Goal: Task Accomplishment & Management: Complete application form

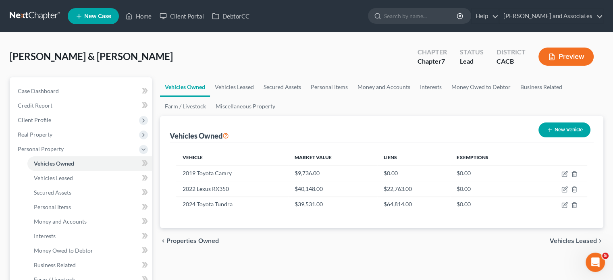
click at [27, 12] on link at bounding box center [36, 16] width 52 height 15
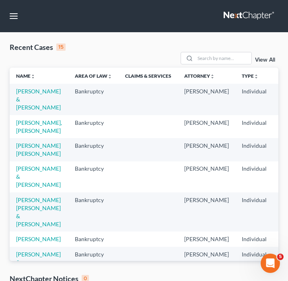
click at [25, 134] on td "[PERSON_NAME], [PERSON_NAME]" at bounding box center [39, 126] width 59 height 23
click at [26, 134] on link "[PERSON_NAME], [PERSON_NAME]" at bounding box center [39, 126] width 46 height 15
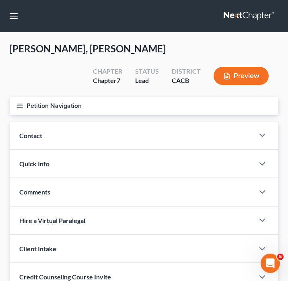
click at [21, 106] on icon "button" at bounding box center [19, 105] width 7 height 7
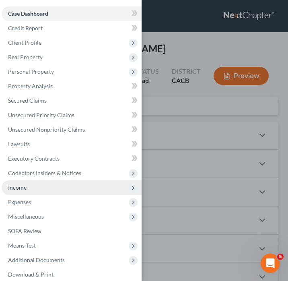
click at [29, 185] on span "Income" at bounding box center [72, 187] width 140 height 15
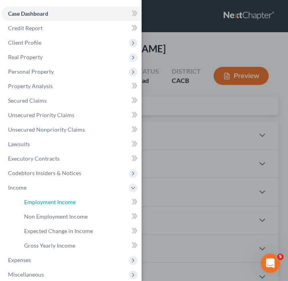
click at [73, 199] on span "Employment Income" at bounding box center [50, 202] width 52 height 7
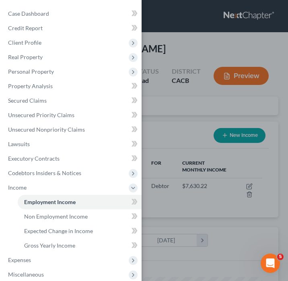
scroll to position [118, 253]
click at [168, 128] on div "Case Dashboard Payments Invoices Payments Payments Credit Report Client Profile" at bounding box center [144, 140] width 288 height 281
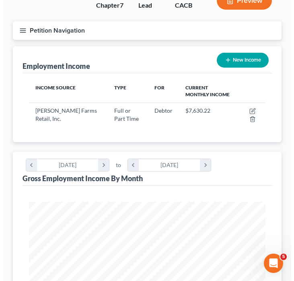
scroll to position [0, 0]
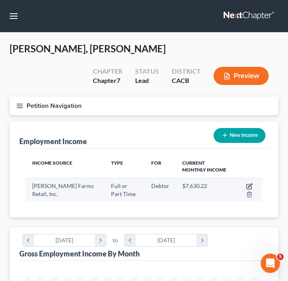
click at [250, 185] on icon "button" at bounding box center [251, 186] width 4 height 4
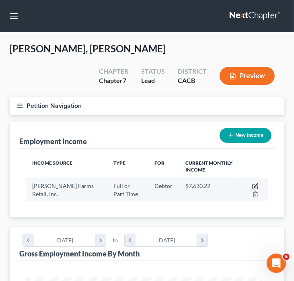
select select "0"
select select "4"
select select "3"
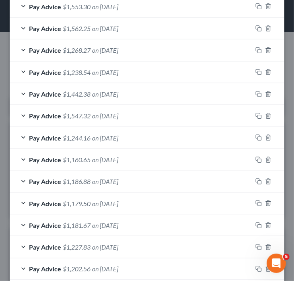
scroll to position [585, 0]
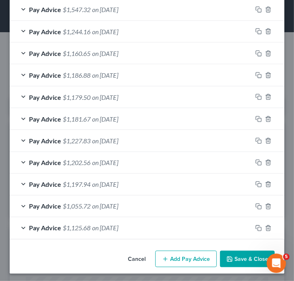
click at [190, 253] on button "Add Pay Advice" at bounding box center [186, 259] width 62 height 17
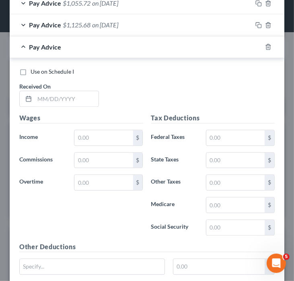
scroll to position [827, 0]
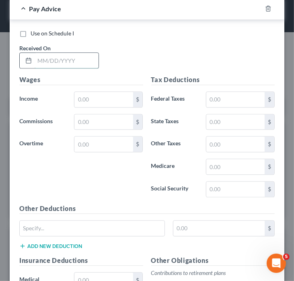
click at [68, 53] on input "text" at bounding box center [67, 60] width 64 height 15
type input "[DATE]"
click at [91, 97] on input "text" at bounding box center [104, 99] width 58 height 15
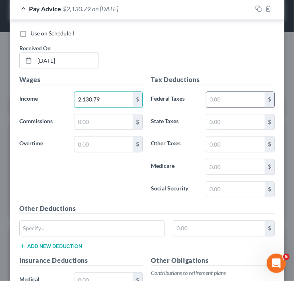
type input "2,130.79"
click at [214, 98] on input "text" at bounding box center [236, 99] width 58 height 15
type input "170.90"
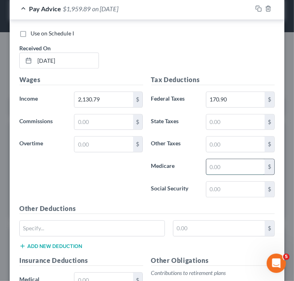
click at [217, 161] on input "text" at bounding box center [236, 166] width 58 height 15
type input "30.12"
click at [220, 189] on input "text" at bounding box center [236, 189] width 58 height 15
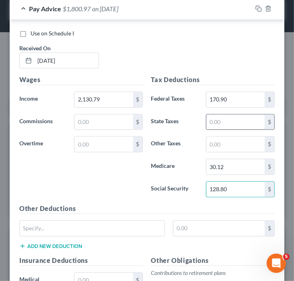
type input "128.80"
click at [216, 114] on input "text" at bounding box center [236, 121] width 58 height 15
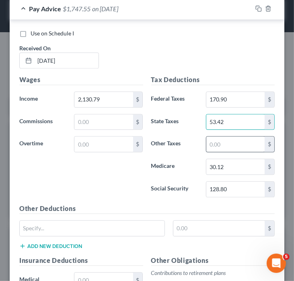
type input "53.42"
click at [222, 147] on input "text" at bounding box center [236, 144] width 58 height 15
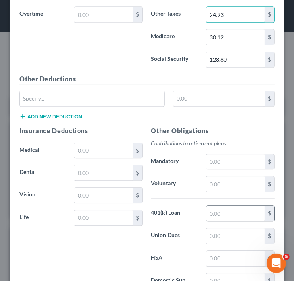
scroll to position [988, 0]
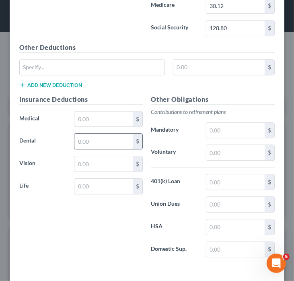
type input "24.93"
click at [96, 136] on input "text" at bounding box center [104, 141] width 58 height 15
type input "4"
type input "7.25"
click at [106, 112] on input "text" at bounding box center [104, 119] width 58 height 15
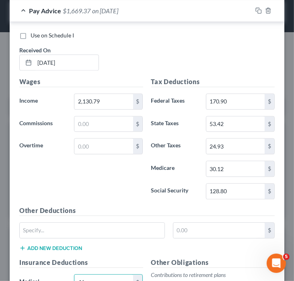
scroll to position [665, 0]
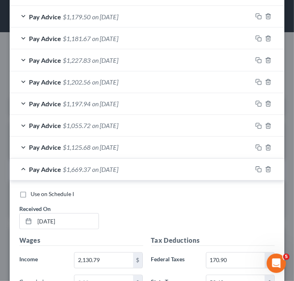
type input "46"
click at [37, 166] on span "Pay Advice" at bounding box center [45, 170] width 32 height 8
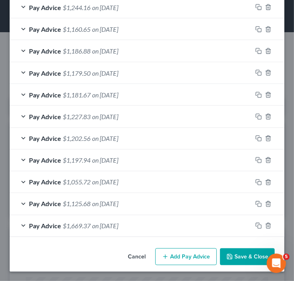
scroll to position [607, 0]
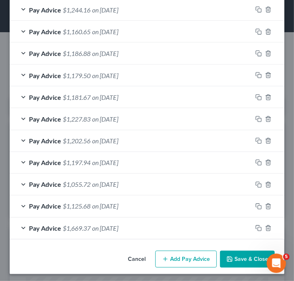
click at [166, 251] on button "Add Pay Advice" at bounding box center [186, 259] width 62 height 17
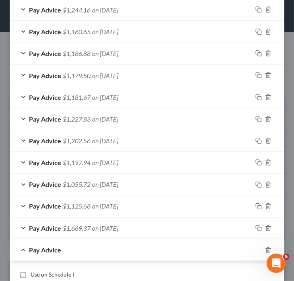
scroll to position [768, 0]
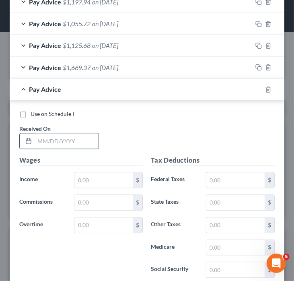
click at [61, 136] on input "text" at bounding box center [67, 140] width 64 height 15
type input "08/08/"
click at [265, 86] on icon "button" at bounding box center [268, 89] width 6 height 6
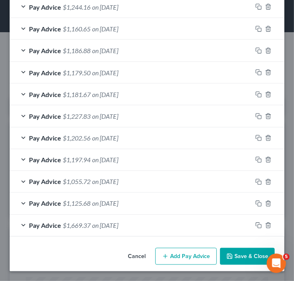
scroll to position [607, 0]
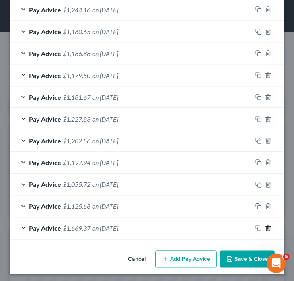
click at [266, 227] on polyline "button" at bounding box center [268, 227] width 5 height 0
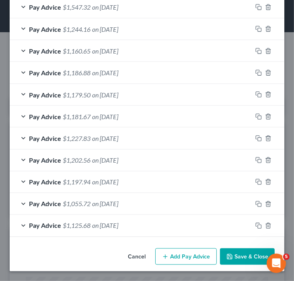
scroll to position [585, 0]
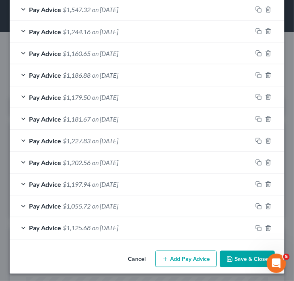
click at [186, 253] on button "Add Pay Advice" at bounding box center [186, 259] width 62 height 17
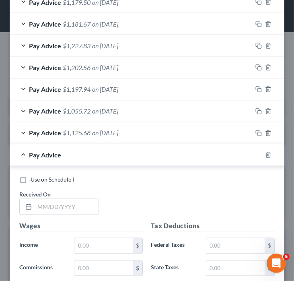
scroll to position [827, 0]
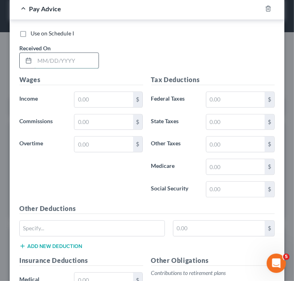
click at [80, 63] on input "text" at bounding box center [67, 60] width 64 height 15
type input "[DATE]"
click at [121, 99] on input "text" at bounding box center [104, 99] width 58 height 15
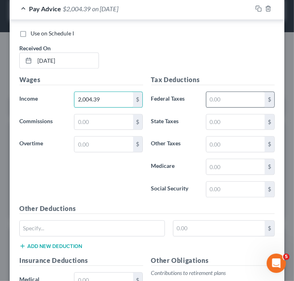
type input "2,004.39"
click at [251, 101] on input "text" at bounding box center [236, 99] width 58 height 15
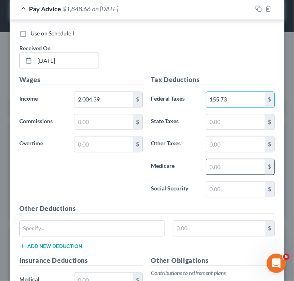
type input "155.73"
click at [220, 162] on input "text" at bounding box center [236, 166] width 58 height 15
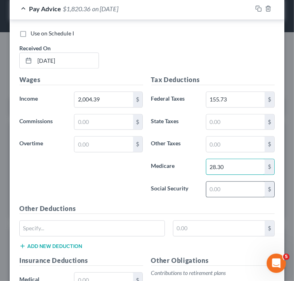
type input "28.30"
click at [223, 188] on input "text" at bounding box center [236, 189] width 58 height 15
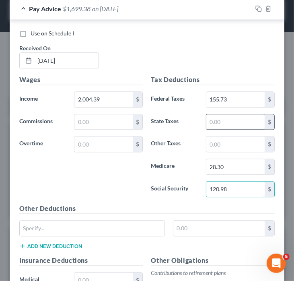
type input "120.98"
click at [224, 117] on input "text" at bounding box center [236, 121] width 58 height 15
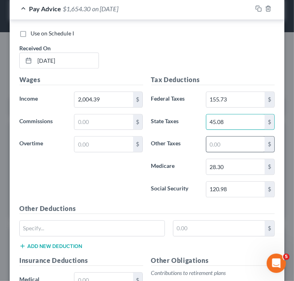
type input "45.08"
click at [231, 144] on input "text" at bounding box center [236, 144] width 58 height 15
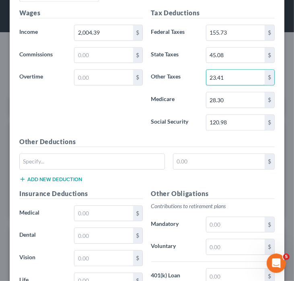
scroll to position [907, 0]
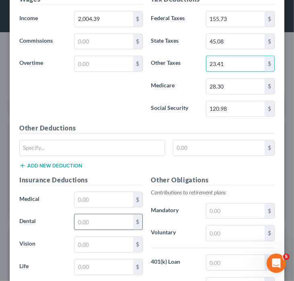
type input "23.41"
click at [91, 214] on input "text" at bounding box center [104, 221] width 58 height 15
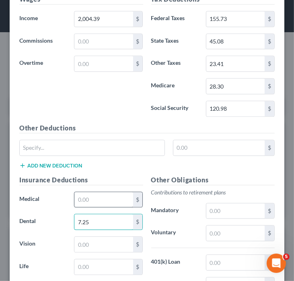
type input "7.25"
click at [93, 201] on input "text" at bounding box center [104, 199] width 58 height 15
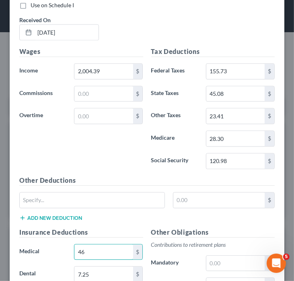
scroll to position [694, 0]
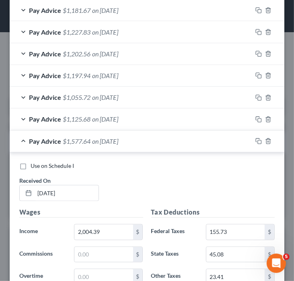
type input "46"
click at [42, 142] on span "Pay Advice" at bounding box center [45, 142] width 32 height 8
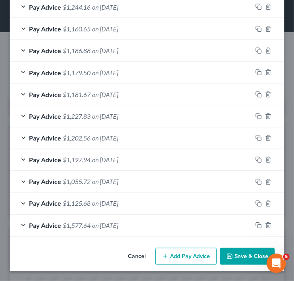
scroll to position [607, 0]
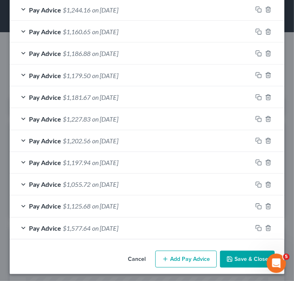
click at [176, 255] on button "Add Pay Advice" at bounding box center [186, 259] width 62 height 17
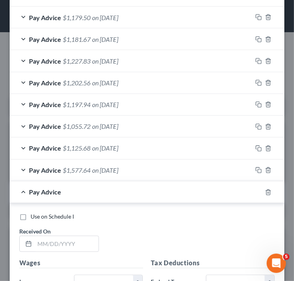
scroll to position [687, 0]
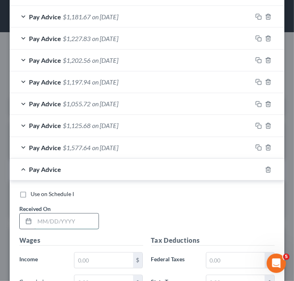
click at [74, 220] on input "text" at bounding box center [67, 221] width 64 height 15
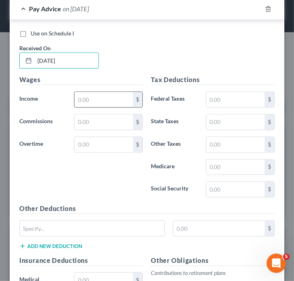
type input "[DATE]"
click at [113, 101] on input "text" at bounding box center [104, 99] width 58 height 15
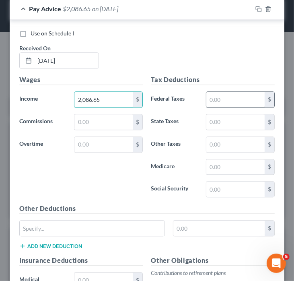
type input "2,086.65"
click at [226, 97] on input "text" at bounding box center [236, 99] width 58 height 15
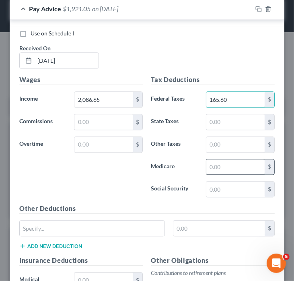
type input "165.60"
click at [240, 166] on input "text" at bounding box center [236, 167] width 58 height 15
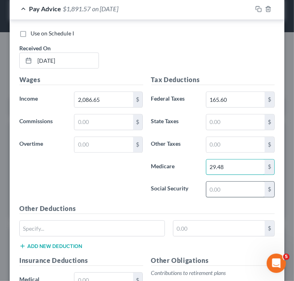
type input "29.48"
click at [247, 182] on input "text" at bounding box center [236, 189] width 58 height 15
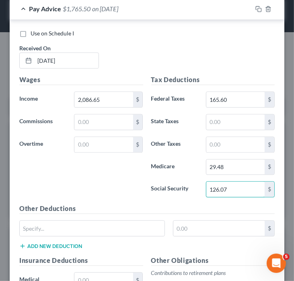
type input "126.07"
click at [234, 126] on div "Tax Deductions Federal Taxes 165.60 $ State Taxes $ Other Taxes $ Medicare 29.4…" at bounding box center [213, 139] width 132 height 129
click at [236, 119] on input "text" at bounding box center [236, 121] width 58 height 15
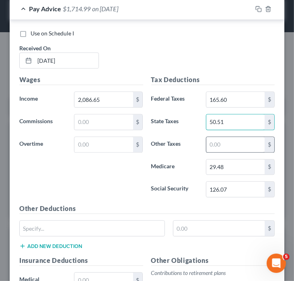
type input "50.51"
click at [237, 137] on input "text" at bounding box center [236, 144] width 58 height 15
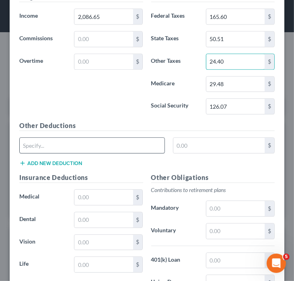
scroll to position [1009, 0]
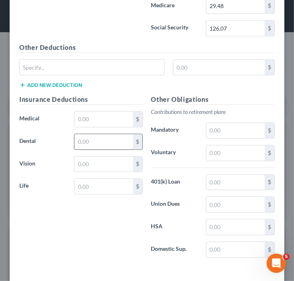
type input "24.40"
click at [98, 135] on input "text" at bounding box center [104, 141] width 58 height 15
type input "7.25"
click at [96, 119] on input "text" at bounding box center [104, 119] width 58 height 15
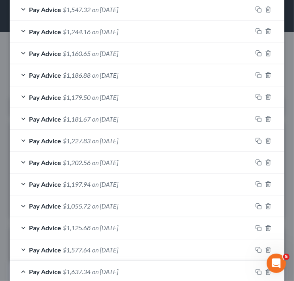
scroll to position [687, 0]
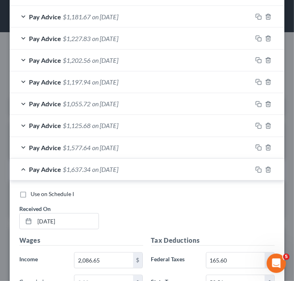
type input "46"
click at [39, 167] on span "Pay Advice" at bounding box center [45, 170] width 32 height 8
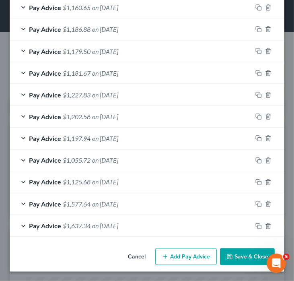
scroll to position [628, 0]
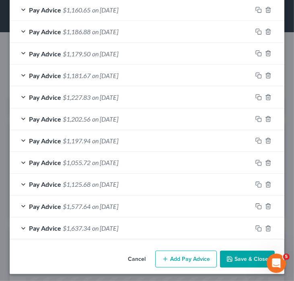
click at [163, 256] on icon "button" at bounding box center [165, 259] width 6 height 6
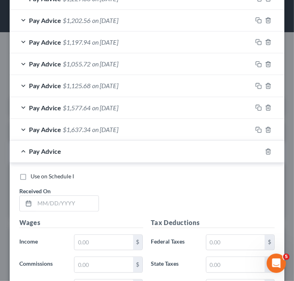
scroll to position [789, 0]
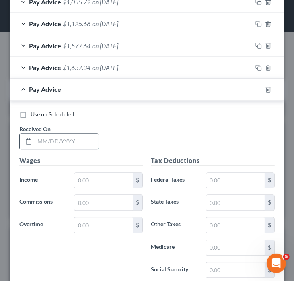
click at [73, 135] on input "text" at bounding box center [67, 141] width 64 height 15
type input "[DATE]"
click at [103, 177] on input "text" at bounding box center [104, 180] width 58 height 15
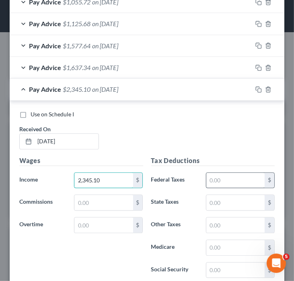
type input "2,345.10"
click at [242, 182] on input "text" at bounding box center [236, 180] width 58 height 15
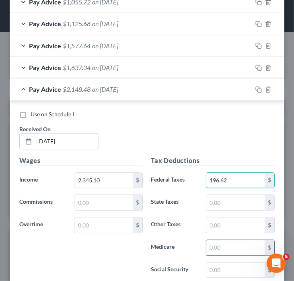
type input "196.62"
click at [230, 244] on input "text" at bounding box center [236, 247] width 58 height 15
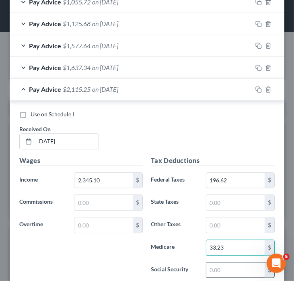
type input "33.23"
click at [215, 267] on input "text" at bounding box center [236, 270] width 58 height 15
type input "142.09"
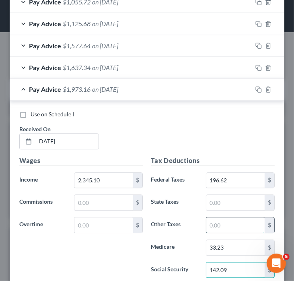
click at [242, 224] on input "text" at bounding box center [236, 225] width 58 height 15
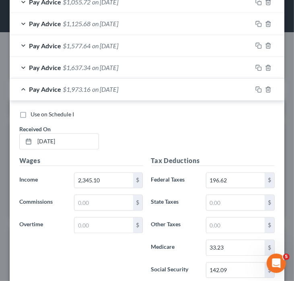
click at [236, 209] on div "Tax Deductions Federal Taxes 196.62 $ State Taxes $ Other Taxes $ Medicare 33.2…" at bounding box center [213, 220] width 132 height 129
click at [236, 199] on input "text" at bounding box center [236, 202] width 58 height 15
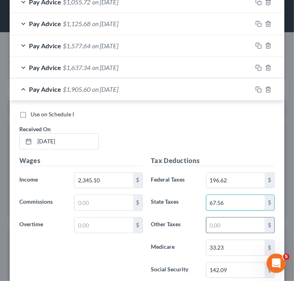
type input "67.56"
click at [238, 227] on input "text" at bounding box center [236, 225] width 58 height 15
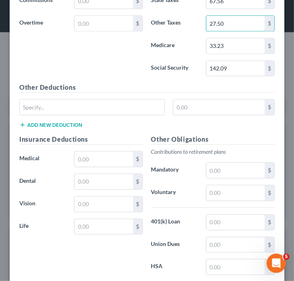
scroll to position [1060, 0]
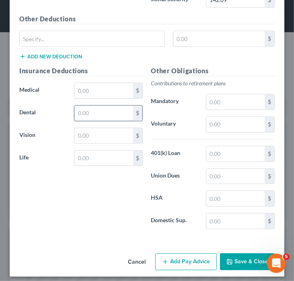
type input "27.50"
click at [87, 112] on input "text" at bounding box center [104, 113] width 58 height 15
type input "7.25"
click at [100, 85] on input "text" at bounding box center [104, 90] width 58 height 15
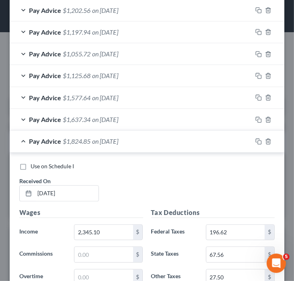
type input "46"
click at [44, 137] on span "Pay Advice" at bounding box center [45, 141] width 32 height 8
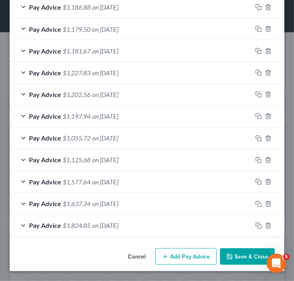
scroll to position [650, 0]
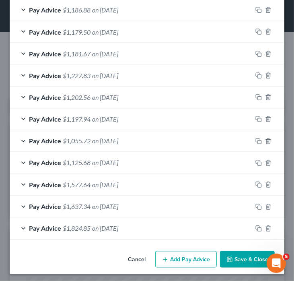
click at [188, 258] on button "Add Pay Advice" at bounding box center [186, 259] width 62 height 17
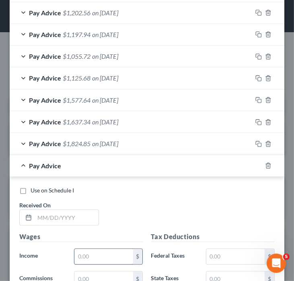
scroll to position [769, 0]
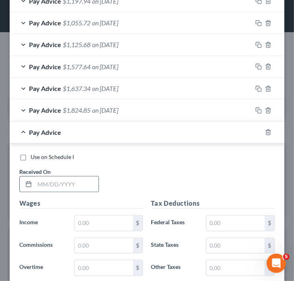
click at [60, 185] on input "text" at bounding box center [67, 183] width 64 height 15
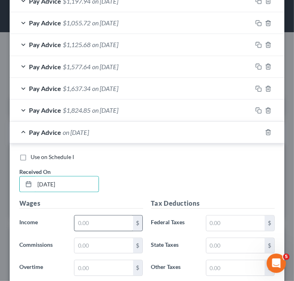
type input "[DATE]"
click at [82, 220] on input "text" at bounding box center [104, 222] width 58 height 15
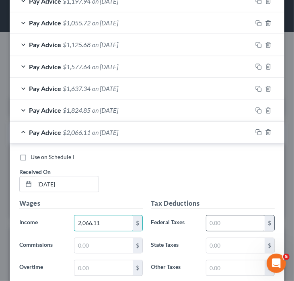
type input "2,066.11"
click at [240, 221] on input "text" at bounding box center [236, 222] width 58 height 15
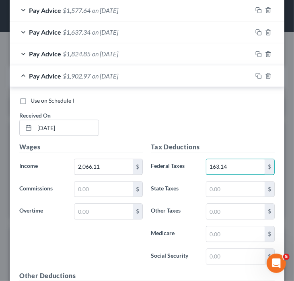
scroll to position [930, 0]
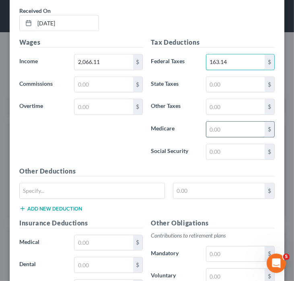
type input "163.14"
click at [233, 127] on input "text" at bounding box center [236, 129] width 58 height 15
type input "3"
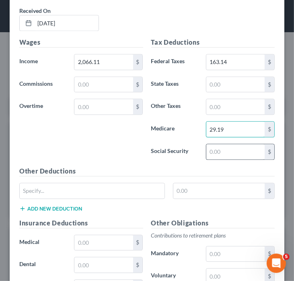
type input "29.19"
click at [232, 146] on input "text" at bounding box center [236, 151] width 58 height 15
type input "124.80"
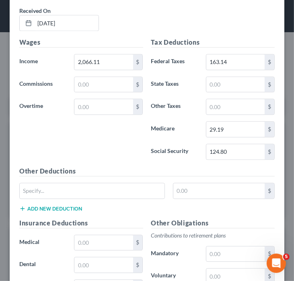
click at [231, 89] on div "Tax Deductions Federal Taxes 163.14 $ State Taxes $ Other Taxes $ Medicare 29.1…" at bounding box center [213, 101] width 132 height 129
click at [232, 81] on input "text" at bounding box center [236, 84] width 58 height 15
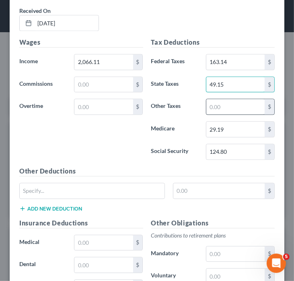
type input "49.15"
click at [230, 101] on input "text" at bounding box center [236, 106] width 58 height 15
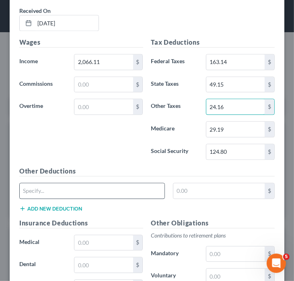
scroll to position [1010, 0]
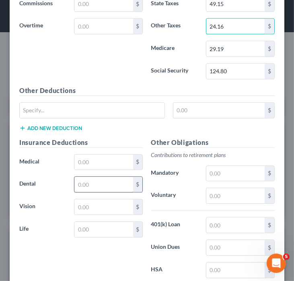
type input "24.16"
click at [94, 183] on input "text" at bounding box center [104, 184] width 58 height 15
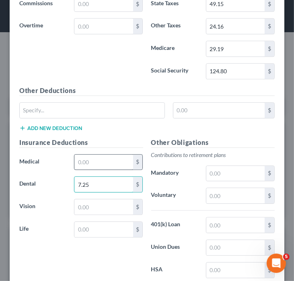
type input "7.25"
click at [93, 156] on input "text" at bounding box center [104, 162] width 58 height 15
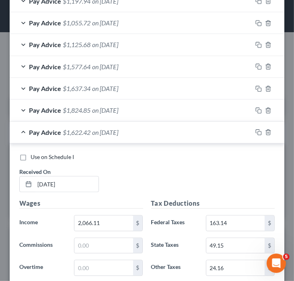
type input "46"
click at [47, 131] on span "Pay Advice" at bounding box center [45, 132] width 32 height 8
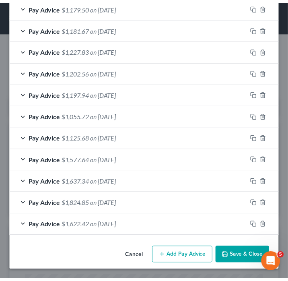
scroll to position [672, 0]
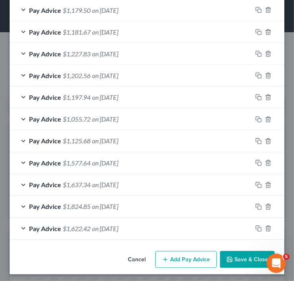
click at [238, 251] on button "Save & Close" at bounding box center [247, 259] width 55 height 17
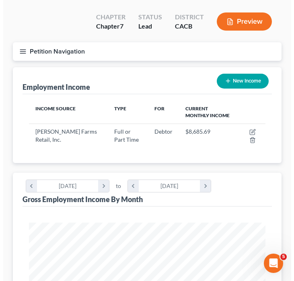
scroll to position [0, 0]
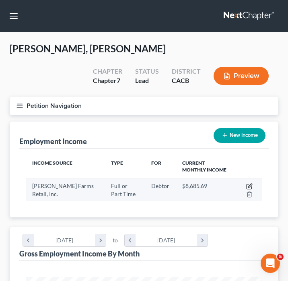
click at [251, 186] on icon "button" at bounding box center [250, 186] width 6 height 6
select select "0"
select select "4"
select select "3"
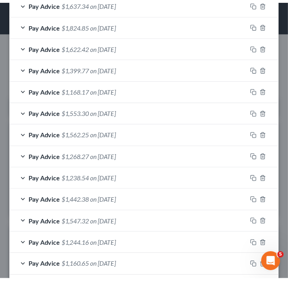
scroll to position [672, 0]
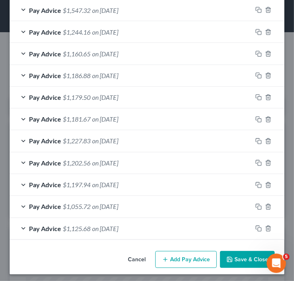
click at [238, 253] on button "Save & Close" at bounding box center [247, 259] width 55 height 17
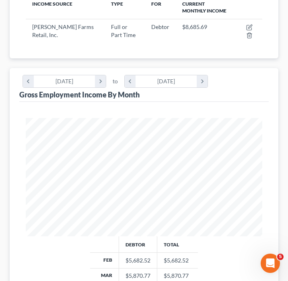
scroll to position [0, 0]
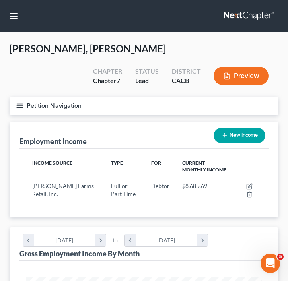
click at [16, 104] on icon "button" at bounding box center [19, 105] width 7 height 7
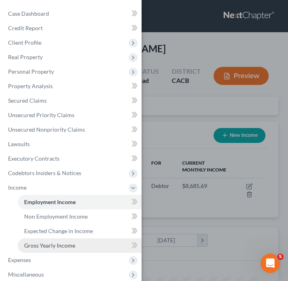
drag, startPoint x: 21, startPoint y: 240, endPoint x: 25, endPoint y: 240, distance: 4.1
click at [21, 240] on link "Gross Yearly Income" at bounding box center [80, 245] width 124 height 15
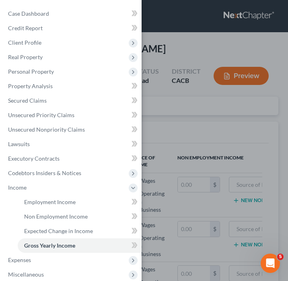
click at [236, 172] on div "Case Dashboard Payments Invoices Payments Payments Credit Report Client Profile" at bounding box center [144, 140] width 288 height 281
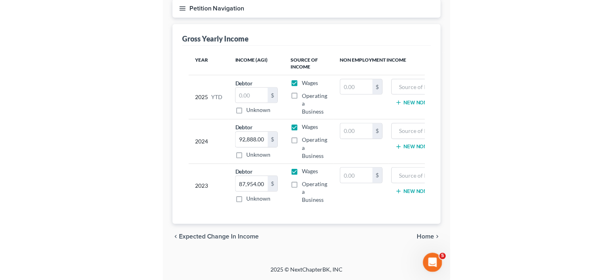
scroll to position [103, 0]
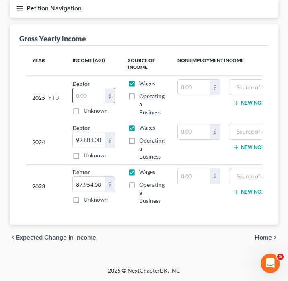
click at [87, 94] on input "text" at bounding box center [89, 95] width 32 height 15
type input "2"
type input "50,399.63"
click at [119, 253] on div "Petition Navigation Case Dashboard Payments Invoices Payments Payments Credit R…" at bounding box center [144, 128] width 269 height 258
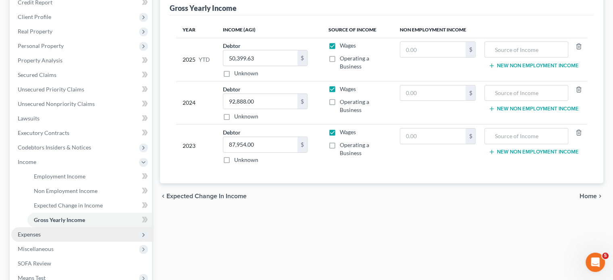
click at [62, 232] on span "Expenses" at bounding box center [81, 234] width 141 height 15
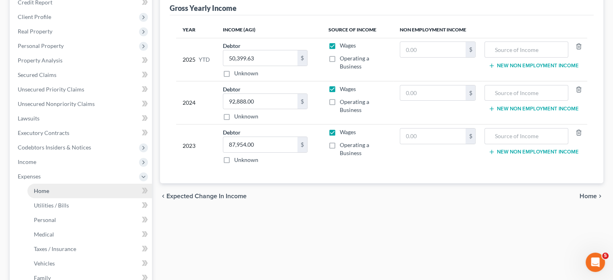
click at [69, 190] on link "Home" at bounding box center [89, 191] width 124 height 15
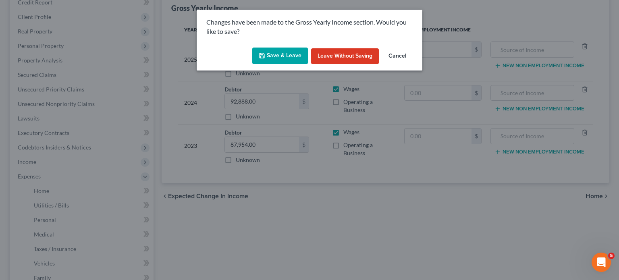
click at [278, 48] on button "Save & Leave" at bounding box center [280, 56] width 56 height 17
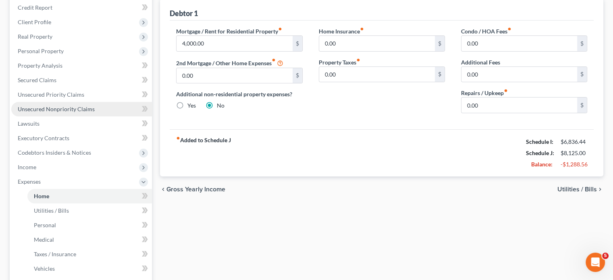
scroll to position [161, 0]
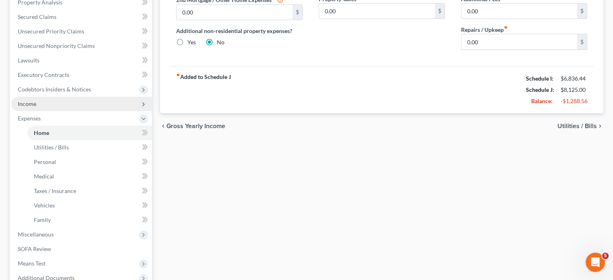
click at [68, 105] on span "Income" at bounding box center [81, 104] width 141 height 15
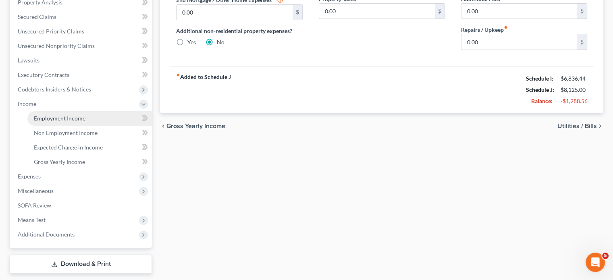
click at [74, 116] on span "Employment Income" at bounding box center [60, 118] width 52 height 7
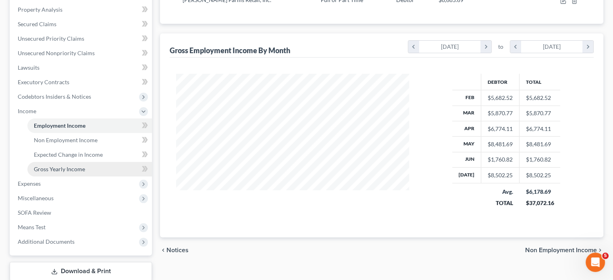
scroll to position [184, 0]
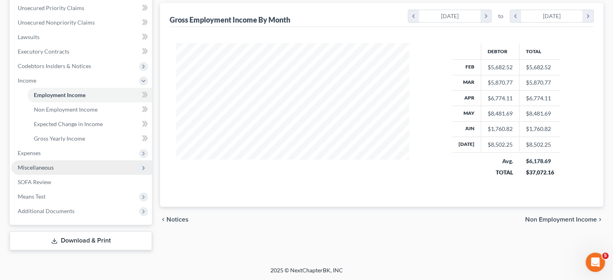
drag, startPoint x: 67, startPoint y: 169, endPoint x: 87, endPoint y: 169, distance: 20.5
click at [66, 169] on span "Miscellaneous" at bounding box center [81, 167] width 141 height 15
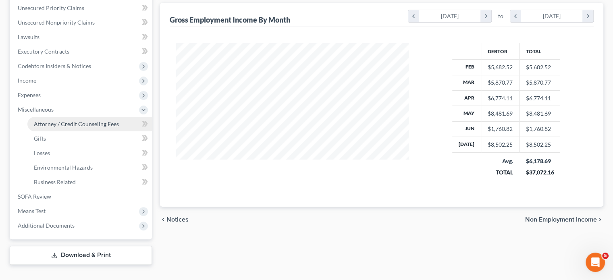
click at [102, 130] on link "Attorney / Credit Counseling Fees" at bounding box center [89, 124] width 124 height 15
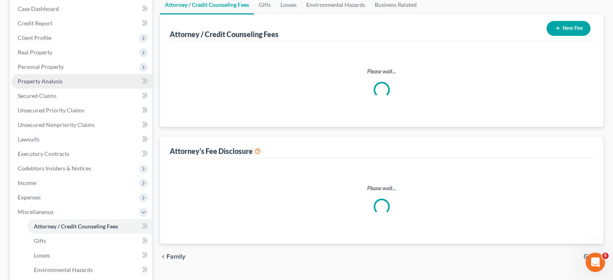
select select "0"
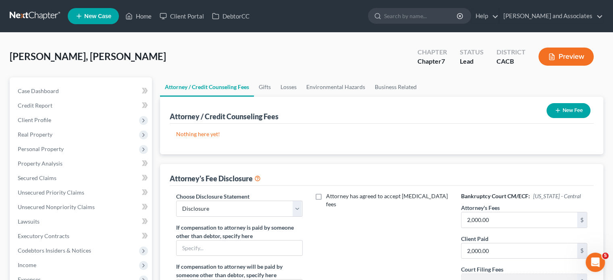
click at [294, 114] on button "New Fee" at bounding box center [568, 110] width 44 height 15
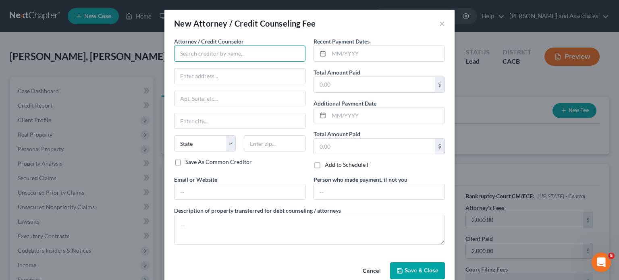
click at [271, 58] on input "text" at bounding box center [239, 54] width 131 height 16
type input "m"
click at [249, 74] on input "text" at bounding box center [239, 75] width 131 height 15
type input "[PERSON_NAME] and Associates"
click at [216, 75] on input "[STREET_ADDRESS]" at bounding box center [239, 75] width 131 height 15
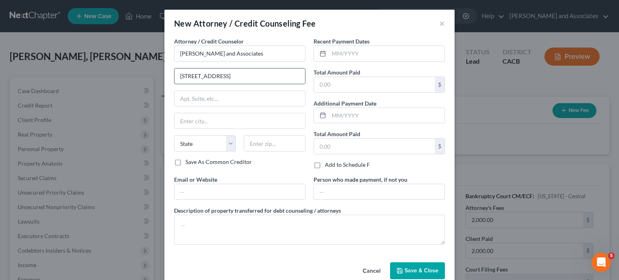
click at [208, 75] on input "[STREET_ADDRESS]" at bounding box center [239, 75] width 131 height 15
type input "[STREET_ADDRESS]"
click at [274, 137] on input "text" at bounding box center [275, 143] width 62 height 16
type input "93454"
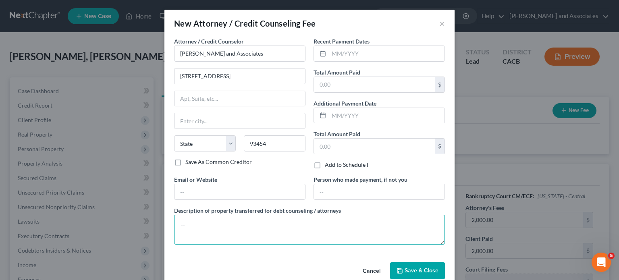
click at [262, 221] on textarea at bounding box center [309, 230] width 271 height 30
type input "Santa [PERSON_NAME]"
select select "4"
type textarea "Attorney Fees"
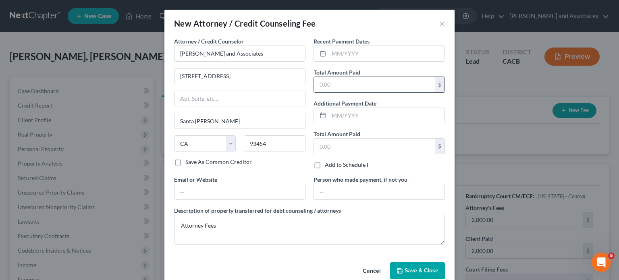
drag, startPoint x: 353, startPoint y: 77, endPoint x: 352, endPoint y: 82, distance: 4.5
click at [294, 78] on div "Total Amount Paid $" at bounding box center [378, 80] width 131 height 25
click at [294, 83] on input "text" at bounding box center [374, 84] width 121 height 15
type input "2,000"
click at [294, 265] on button "Save & Close" at bounding box center [417, 270] width 55 height 17
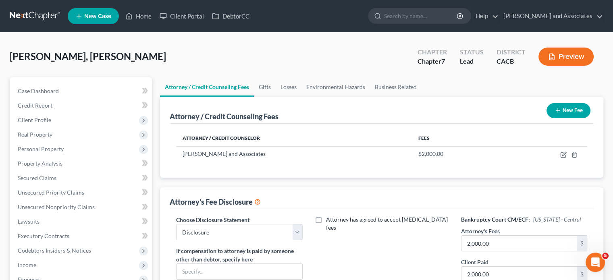
click at [294, 110] on icon "button" at bounding box center [557, 110] width 6 height 6
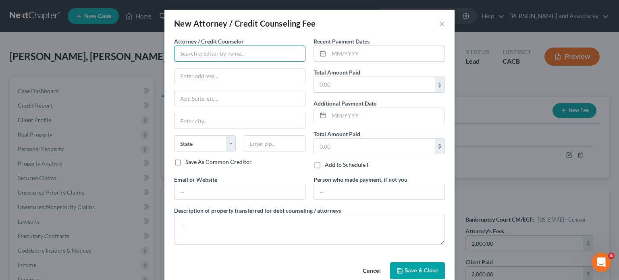
click at [234, 53] on input "text" at bounding box center [239, 54] width 131 height 16
click at [294, 81] on input "text" at bounding box center [374, 84] width 121 height 15
type input "Access Counseling"
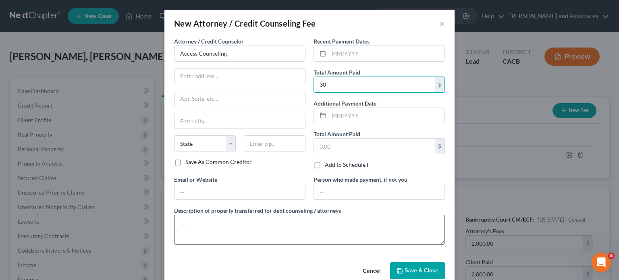
type input "30"
click at [284, 225] on textarea at bounding box center [309, 230] width 271 height 30
type textarea "X"
type textarea "Credit Counseling"
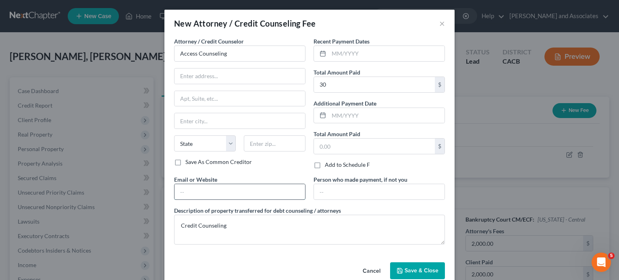
click at [214, 188] on input "text" at bounding box center [239, 191] width 131 height 15
paste input "[URL][DOMAIN_NAME]"
type input "[URL][DOMAIN_NAME]"
click at [294, 265] on button "Save & Close" at bounding box center [417, 270] width 55 height 17
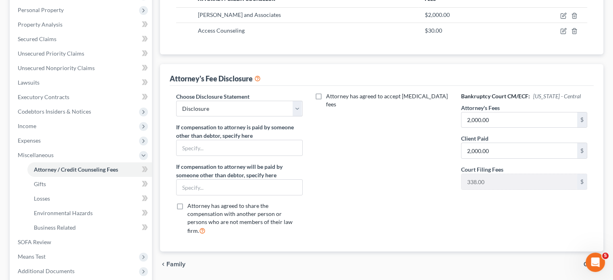
scroll to position [38, 0]
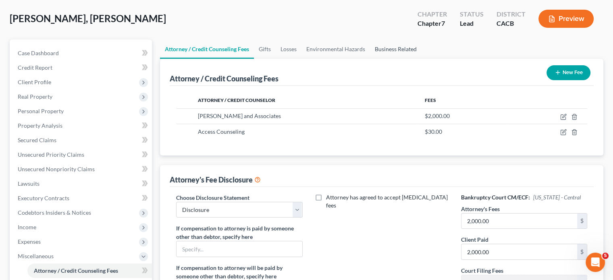
click at [294, 50] on link "Business Related" at bounding box center [396, 48] width 52 height 19
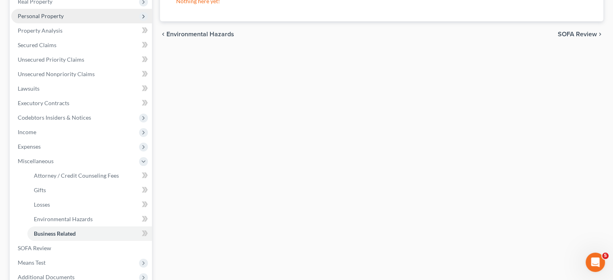
scroll to position [81, 0]
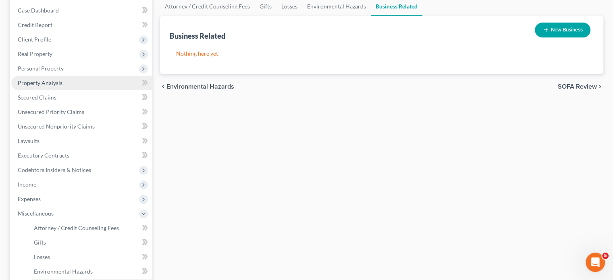
click at [89, 79] on link "Property Analysis" at bounding box center [81, 83] width 141 height 15
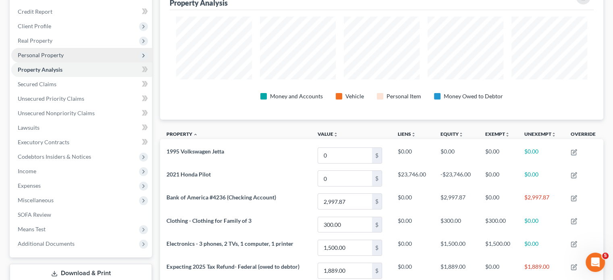
scroll to position [81, 0]
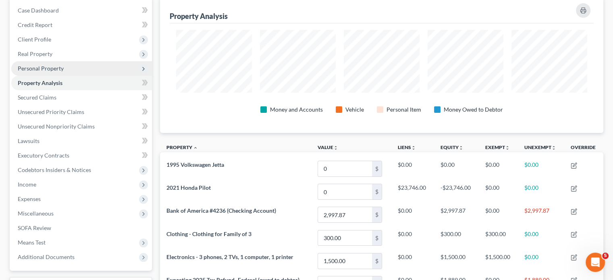
click at [77, 72] on span "Personal Property" at bounding box center [81, 68] width 141 height 15
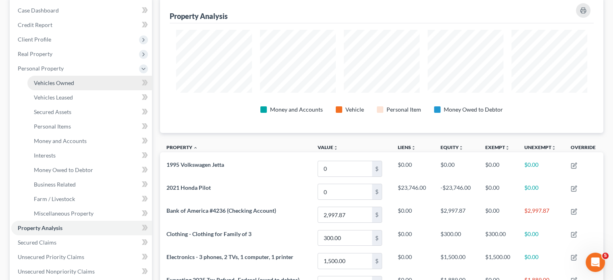
click at [79, 82] on link "Vehicles Owned" at bounding box center [89, 83] width 124 height 15
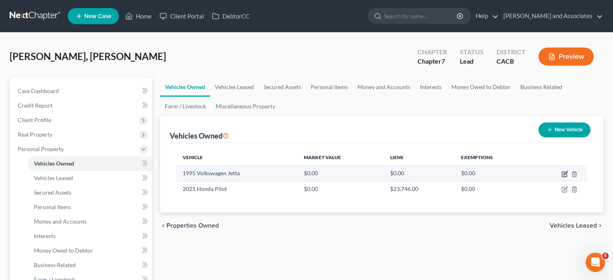
click at [294, 173] on icon "button" at bounding box center [564, 174] width 6 height 6
select select "0"
select select "31"
select select "4"
select select "0"
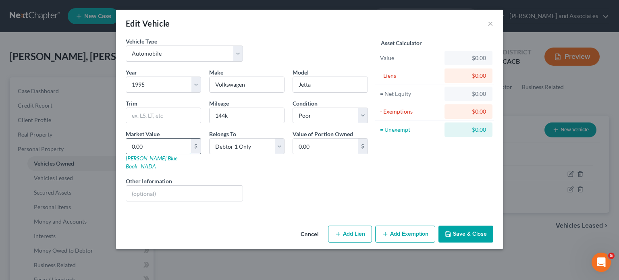
click at [164, 144] on input "0.00" at bounding box center [158, 146] width 65 height 15
type input "5"
type input "5.00"
type input "59"
type input "59.00"
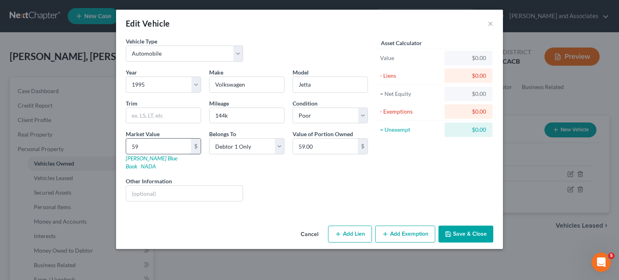
type input "597"
type input "597.00"
type input "597"
click at [294, 226] on button "Add Exemption" at bounding box center [405, 234] width 60 height 17
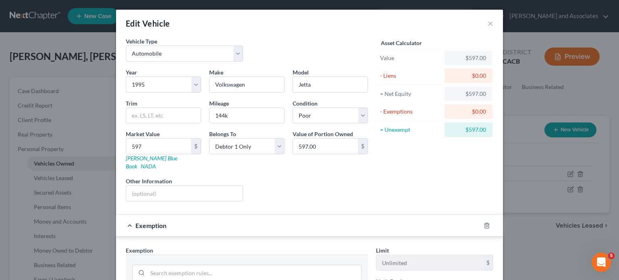
scroll to position [161, 0]
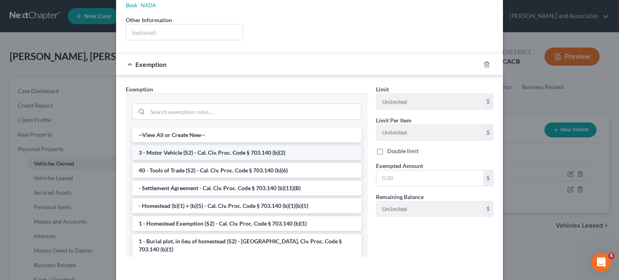
click at [207, 145] on li "3 - Motor Vehicle (S2) - Cal. Civ. Proc. Code § 703.140 (b)(2)" at bounding box center [246, 152] width 229 height 15
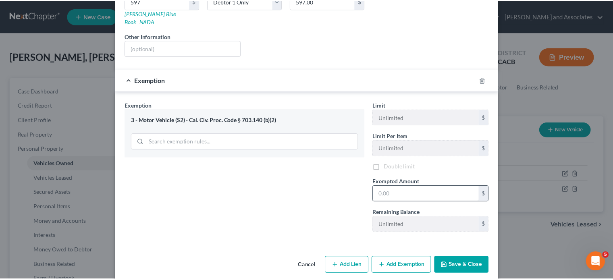
scroll to position [147, 0]
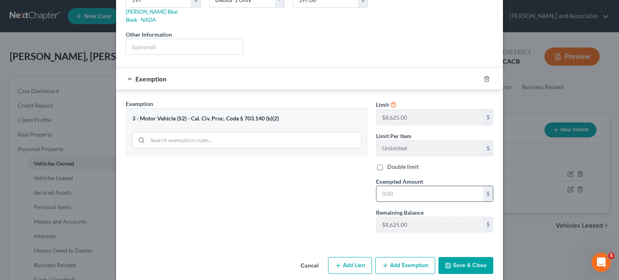
click at [294, 189] on input "text" at bounding box center [429, 193] width 107 height 15
type input "597"
click at [294, 257] on button "Save & Close" at bounding box center [465, 265] width 55 height 17
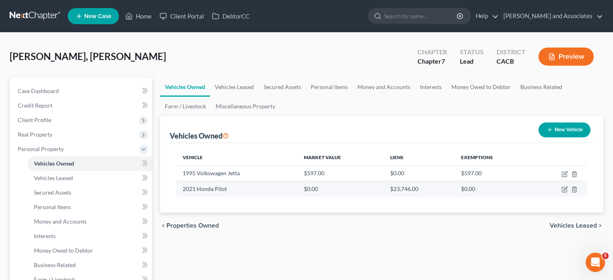
click at [294, 185] on td at bounding box center [559, 188] width 56 height 15
click at [294, 186] on td at bounding box center [559, 188] width 56 height 15
click at [294, 189] on icon "button" at bounding box center [565, 189] width 4 height 4
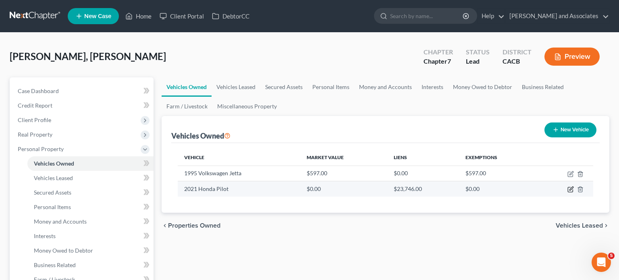
select select "0"
select select "5"
select select "2"
select select "0"
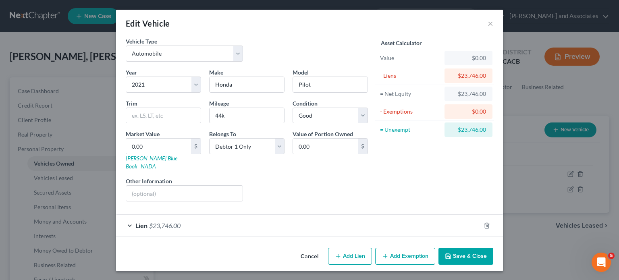
click at [160, 137] on div "Market Value 0.00 $ [PERSON_NAME] Blue Book NADA" at bounding box center [163, 150] width 83 height 41
click at [160, 145] on input "0.00" at bounding box center [158, 146] width 65 height 15
type input "2"
type input "2.00"
type input "22"
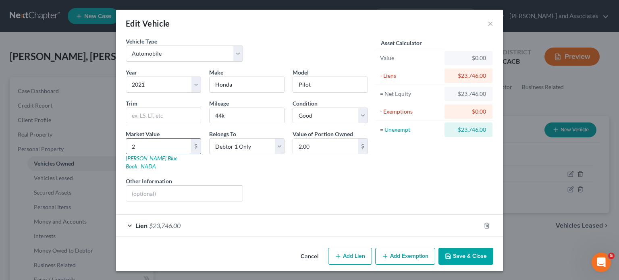
type input "22.00"
type input "224"
type input "224.00"
type input "2244"
type input "2,244.00"
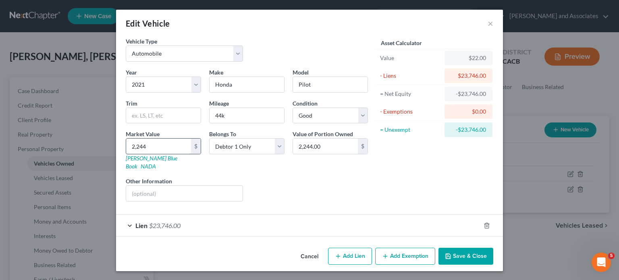
type input "2,2441"
type input "22,441.00"
type input "22,441"
click at [294, 252] on button "Save & Close" at bounding box center [465, 256] width 55 height 17
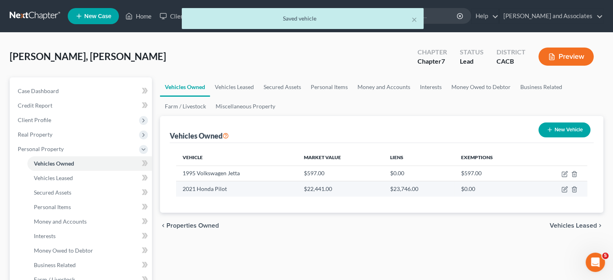
click at [294, 185] on td at bounding box center [559, 188] width 56 height 15
click at [294, 191] on icon "button" at bounding box center [564, 189] width 6 height 6
select select "0"
select select "5"
select select "2"
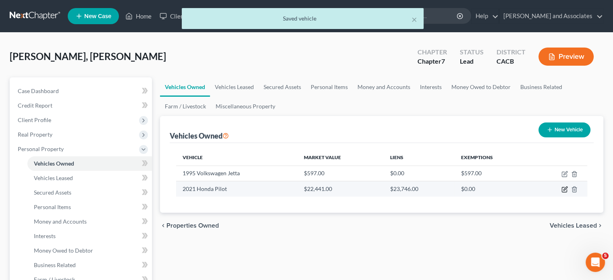
select select "0"
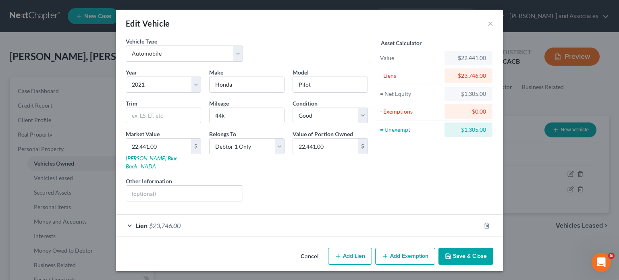
click at [294, 249] on button "Save & Close" at bounding box center [465, 256] width 55 height 17
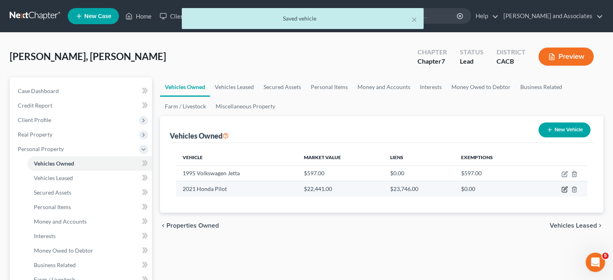
click at [294, 190] on icon "button" at bounding box center [565, 189] width 4 height 4
select select "0"
select select "5"
select select "2"
select select "0"
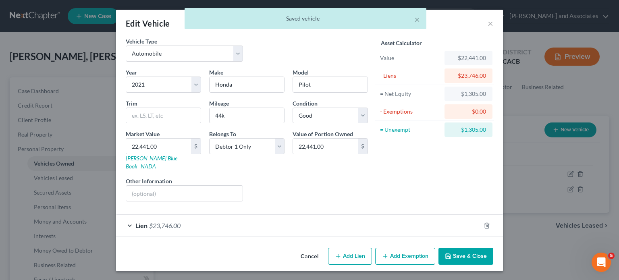
click at [294, 248] on button "Save & Close" at bounding box center [465, 256] width 55 height 17
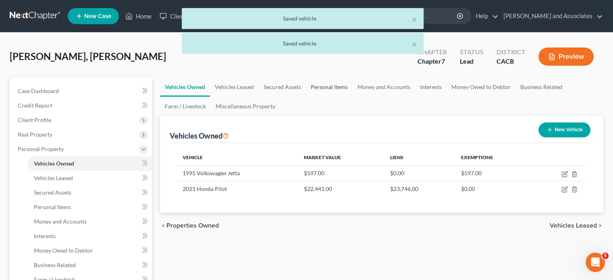
click at [294, 88] on link "Personal Items" at bounding box center [329, 86] width 47 height 19
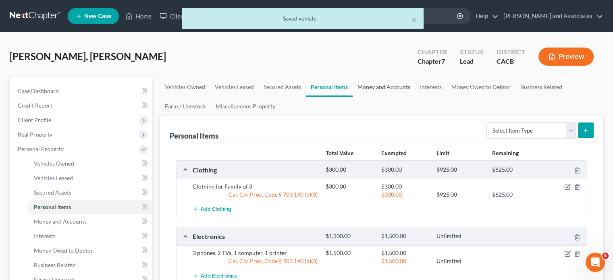
click at [294, 91] on link "Money and Accounts" at bounding box center [383, 86] width 62 height 19
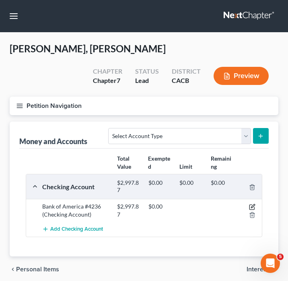
click at [252, 206] on icon "button" at bounding box center [253, 207] width 4 height 4
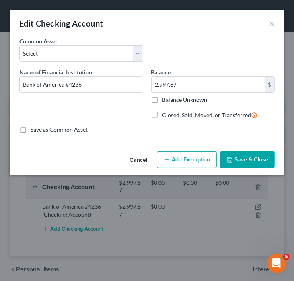
click at [165, 154] on button "Add Exemption" at bounding box center [187, 159] width 60 height 17
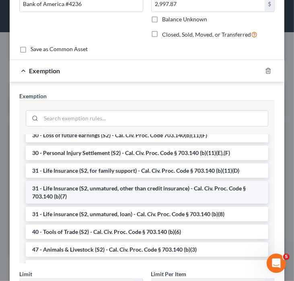
scroll to position [81, 0]
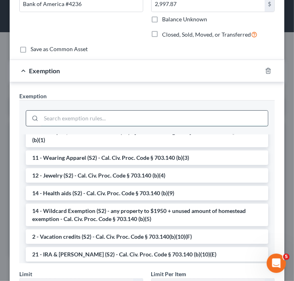
click at [109, 124] on input "search" at bounding box center [154, 118] width 227 height 15
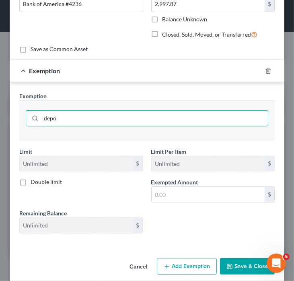
scroll to position [0, 0]
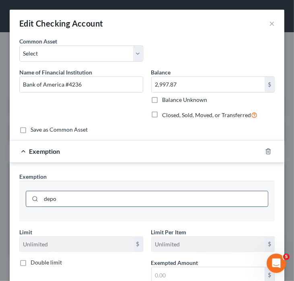
click at [98, 198] on input "depo" at bounding box center [154, 198] width 227 height 15
type input "d"
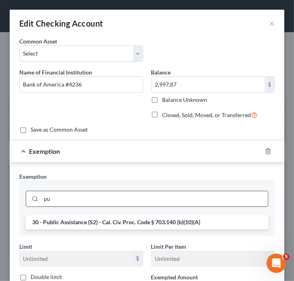
type input "p"
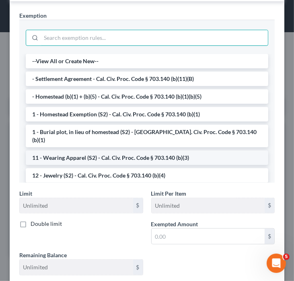
scroll to position [81, 0]
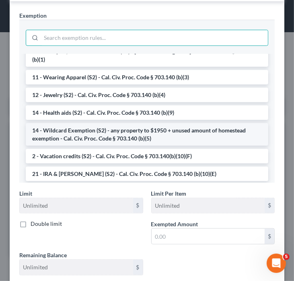
click at [91, 127] on li "14 - Wildcard Exemption (S2) - any property to $1950 + unused amount of homeste…" at bounding box center [147, 134] width 243 height 23
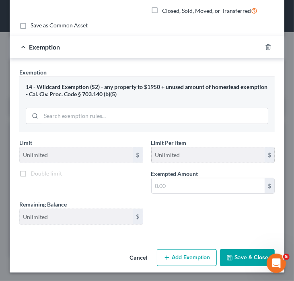
scroll to position [106, 0]
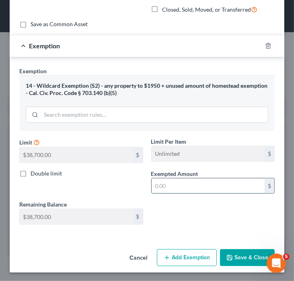
click at [196, 182] on input "text" at bounding box center [209, 185] width 114 height 15
type input "2,997.87"
click at [238, 250] on button "Save & Close" at bounding box center [247, 257] width 55 height 17
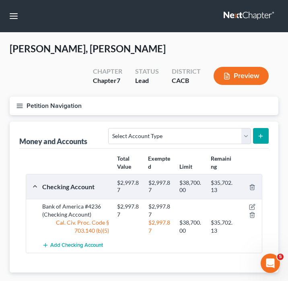
click at [19, 110] on button "Petition Navigation" at bounding box center [144, 106] width 269 height 19
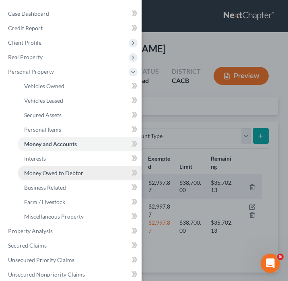
click at [76, 175] on span "Money Owed to Debtor" at bounding box center [53, 173] width 59 height 7
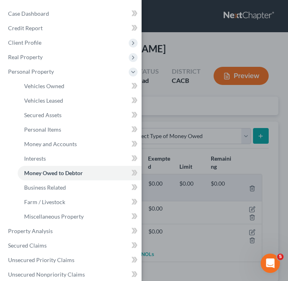
click at [216, 228] on div "Case Dashboard Payments Invoices Payments Payments Credit Report Client Profile" at bounding box center [144, 140] width 288 height 281
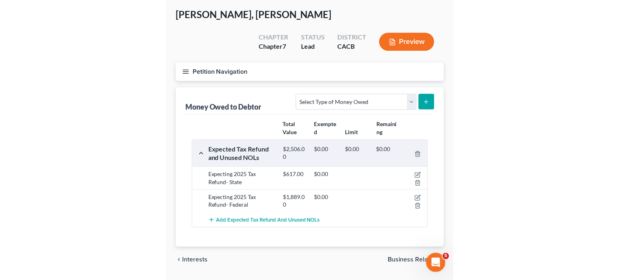
scroll to position [56, 0]
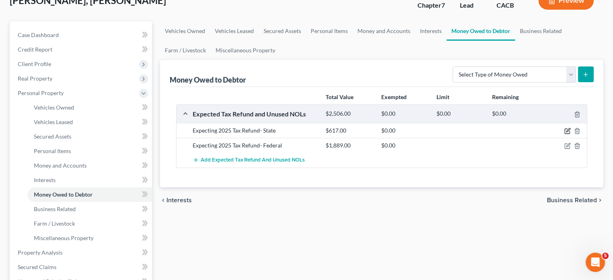
click at [294, 128] on icon "button" at bounding box center [567, 131] width 6 height 6
select select "1"
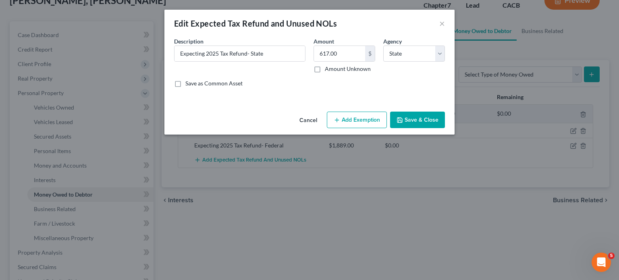
click at [294, 117] on button "Add Exemption" at bounding box center [357, 120] width 60 height 17
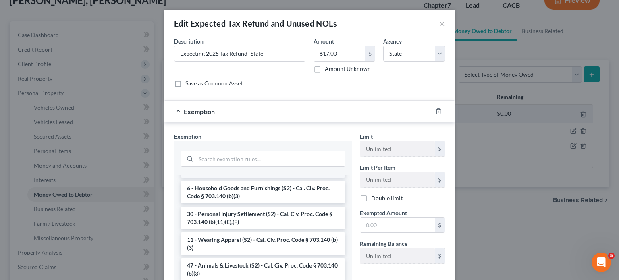
scroll to position [483, 0]
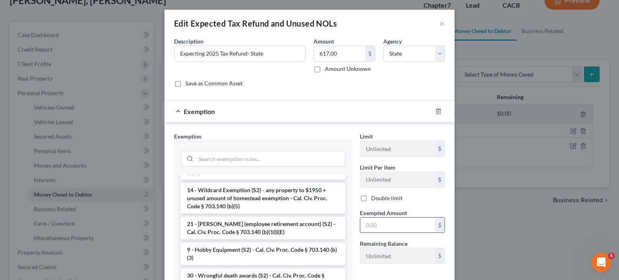
drag, startPoint x: 231, startPoint y: 213, endPoint x: 382, endPoint y: 228, distance: 151.3
click at [231, 213] on li "14 - Wildcard Exemption (S2) - any property to $1950 + unused amount of homeste…" at bounding box center [262, 198] width 165 height 31
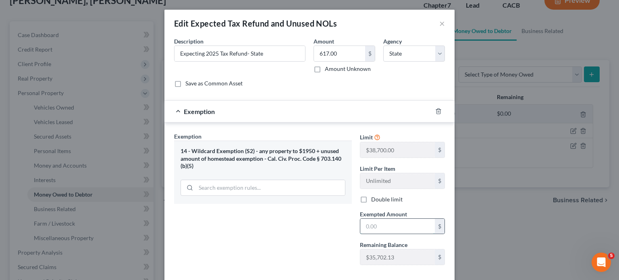
click at [294, 228] on input "text" at bounding box center [397, 226] width 75 height 15
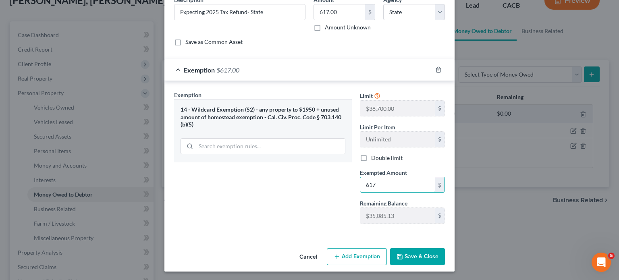
type input "617"
click at [294, 255] on button "Save & Close" at bounding box center [417, 256] width 55 height 17
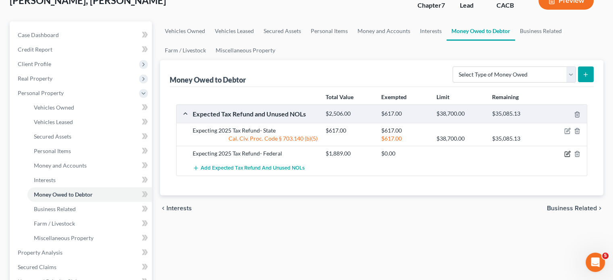
click at [294, 153] on icon "button" at bounding box center [567, 154] width 6 height 6
select select "0"
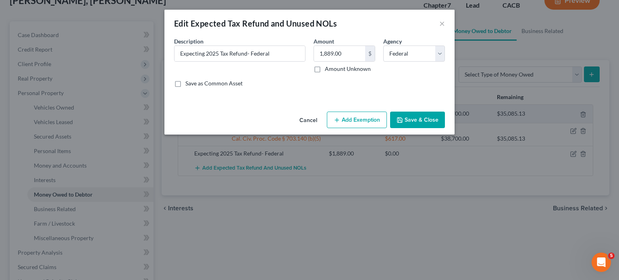
click at [294, 126] on button "Add Exemption" at bounding box center [357, 120] width 60 height 17
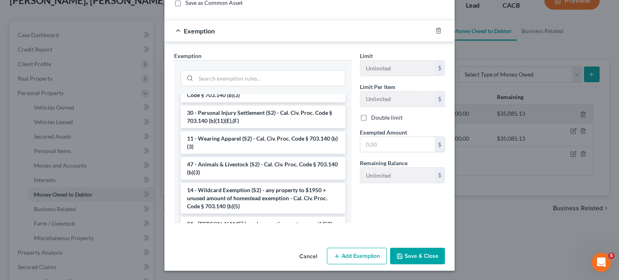
scroll to position [483, 0]
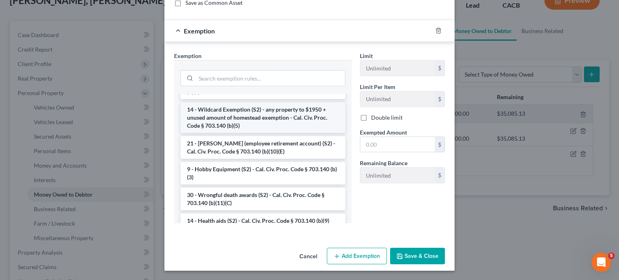
click at [224, 133] on li "14 - Wildcard Exemption (S2) - any property to $1950 + unused amount of homeste…" at bounding box center [262, 117] width 165 height 31
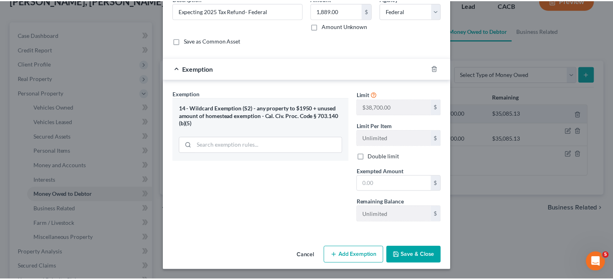
scroll to position [41, 0]
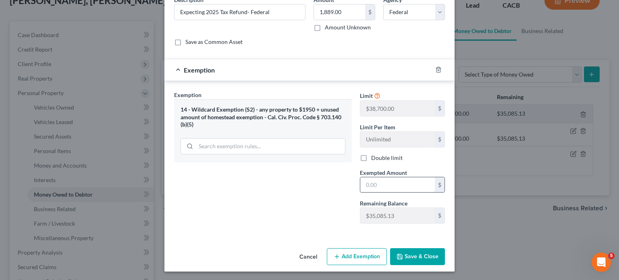
click at [294, 189] on input "text" at bounding box center [397, 184] width 75 height 15
type input "1,889"
click at [294, 255] on button "Save & Close" at bounding box center [417, 256] width 55 height 17
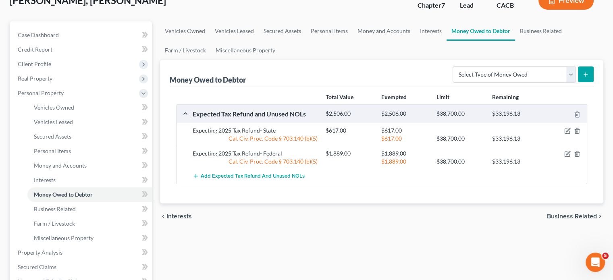
scroll to position [0, 0]
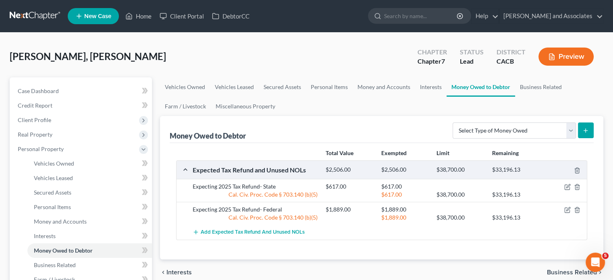
drag, startPoint x: 582, startPoint y: 86, endPoint x: 575, endPoint y: 88, distance: 6.8
click at [294, 86] on ul "Vehicles Owned Vehicles Leased Secured Assets Personal Items Money and Accounts…" at bounding box center [381, 96] width 443 height 39
click at [294, 89] on link "Money and Accounts" at bounding box center [383, 86] width 62 height 19
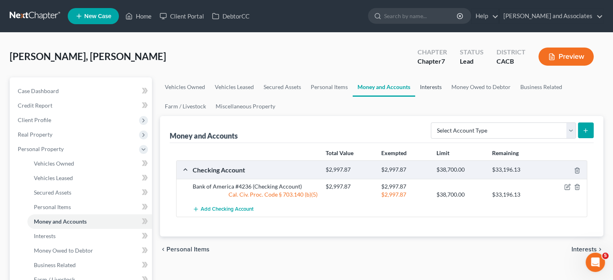
click at [294, 86] on link "Interests" at bounding box center [430, 86] width 31 height 19
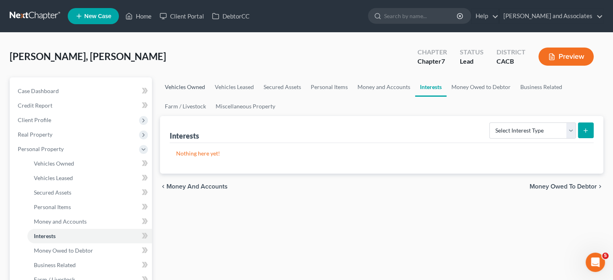
click at [187, 89] on link "Vehicles Owned" at bounding box center [185, 86] width 50 height 19
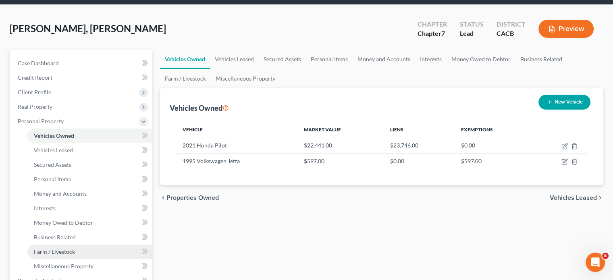
scroll to position [81, 0]
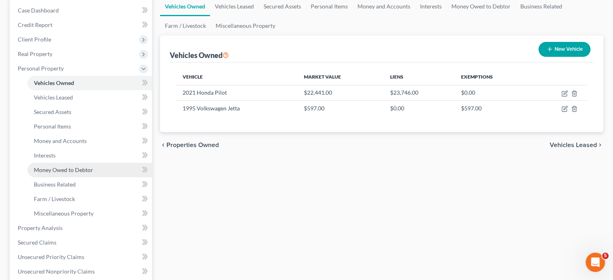
click at [87, 169] on span "Money Owed to Debtor" at bounding box center [63, 169] width 59 height 7
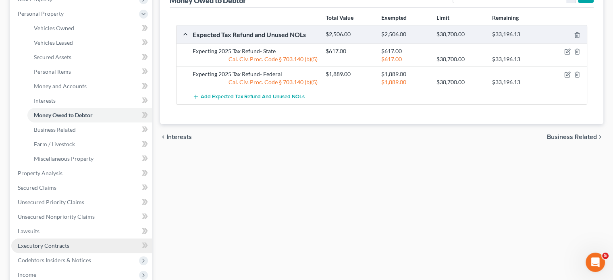
scroll to position [161, 0]
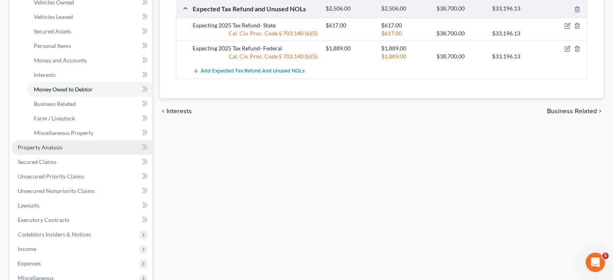
click at [94, 146] on link "Property Analysis" at bounding box center [81, 147] width 141 height 15
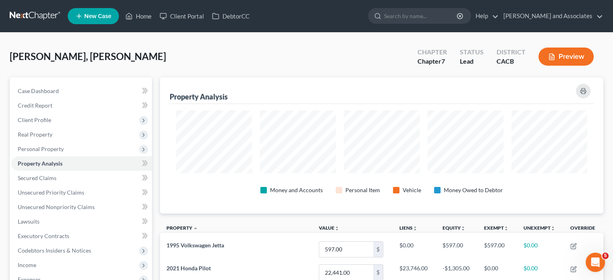
scroll to position [402649, 402343]
click at [48, 153] on span "Personal Property" at bounding box center [81, 149] width 141 height 15
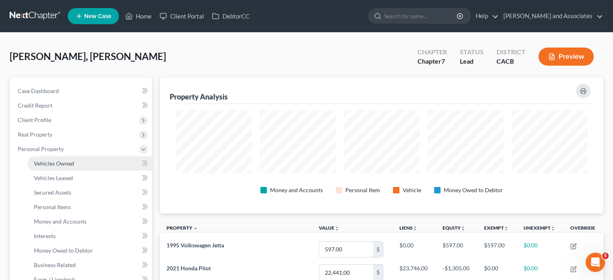
click at [75, 159] on link "Vehicles Owned" at bounding box center [89, 163] width 124 height 15
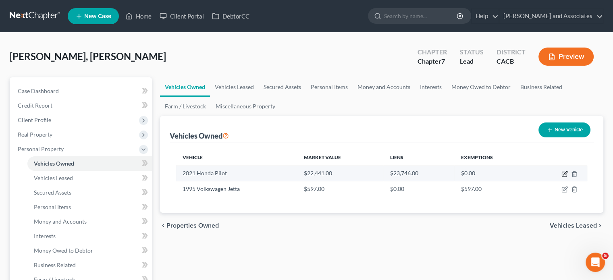
click at [294, 174] on icon "button" at bounding box center [565, 173] width 4 height 4
select select "0"
select select "5"
select select "2"
select select "0"
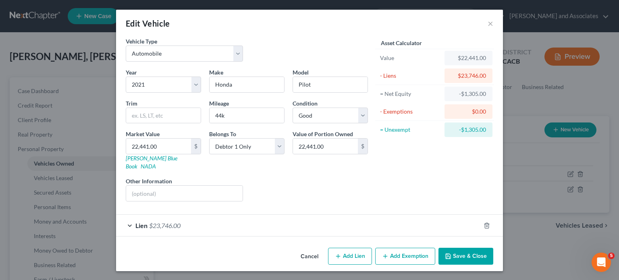
click at [294, 248] on button "Save & Close" at bounding box center [465, 256] width 55 height 17
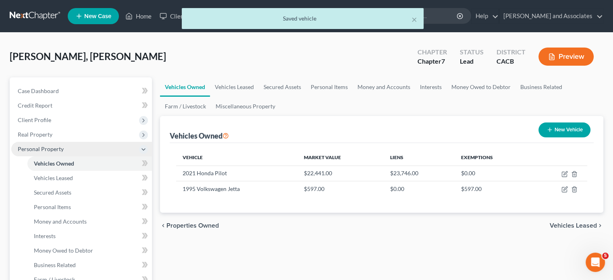
click at [94, 148] on span "Personal Property" at bounding box center [81, 149] width 141 height 15
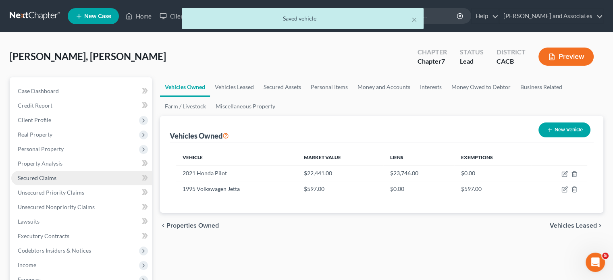
click at [84, 182] on link "Secured Claims" at bounding box center [81, 178] width 141 height 15
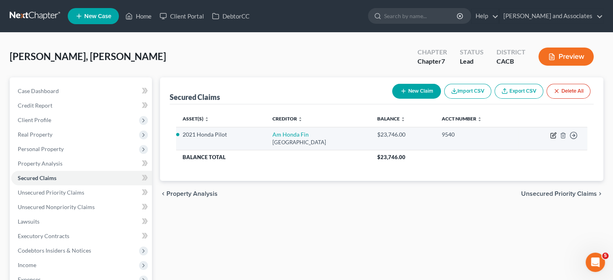
click at [294, 137] on icon "button" at bounding box center [553, 135] width 6 height 6
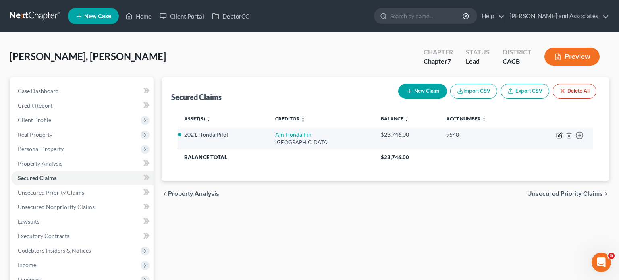
select select "45"
select select "2"
select select "0"
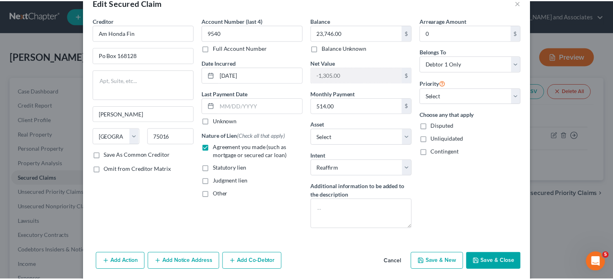
scroll to position [32, 0]
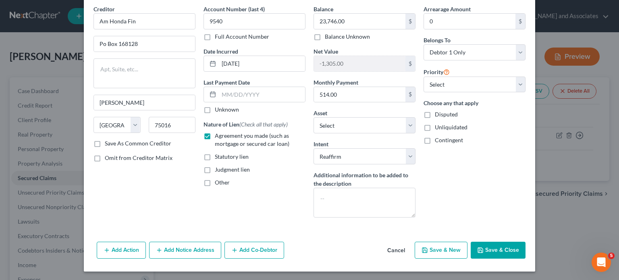
click at [294, 246] on button "Save & Close" at bounding box center [497, 250] width 55 height 17
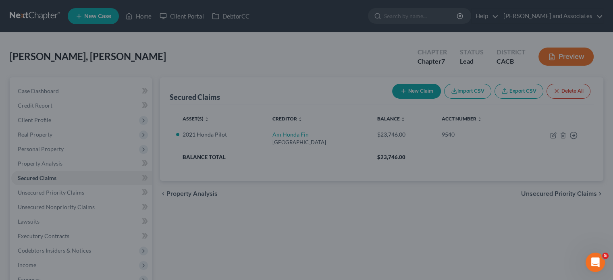
scroll to position [0, 0]
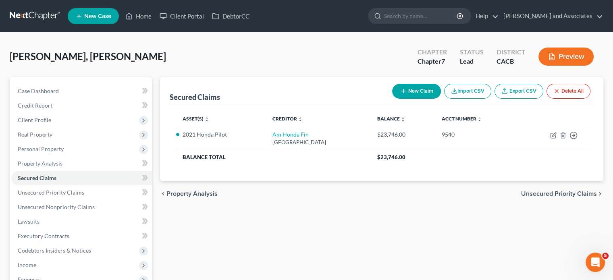
click at [19, 6] on nav "Home New Case Client Portal DebtorCC [PERSON_NAME] and Associates [EMAIL_ADDRES…" at bounding box center [306, 16] width 613 height 32
